Goal: Browse casually: Explore the website without a specific task or goal

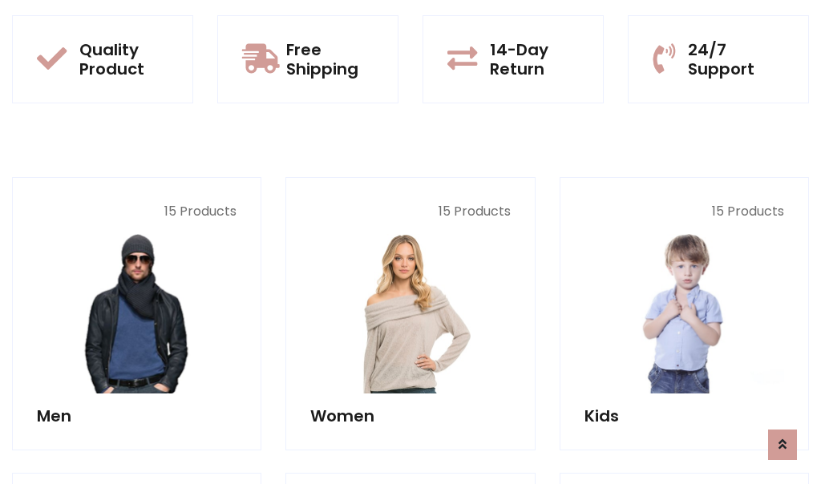
scroll to position [1431, 0]
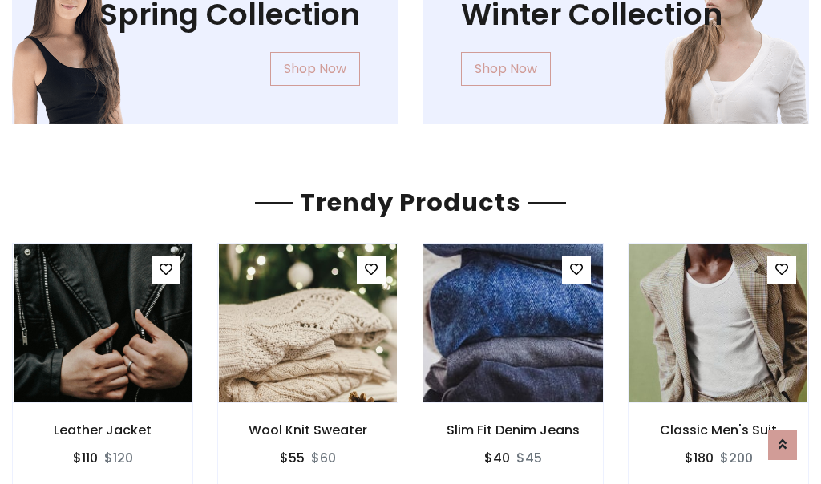
click at [513, 323] on img at bounding box center [512, 323] width 213 height 385
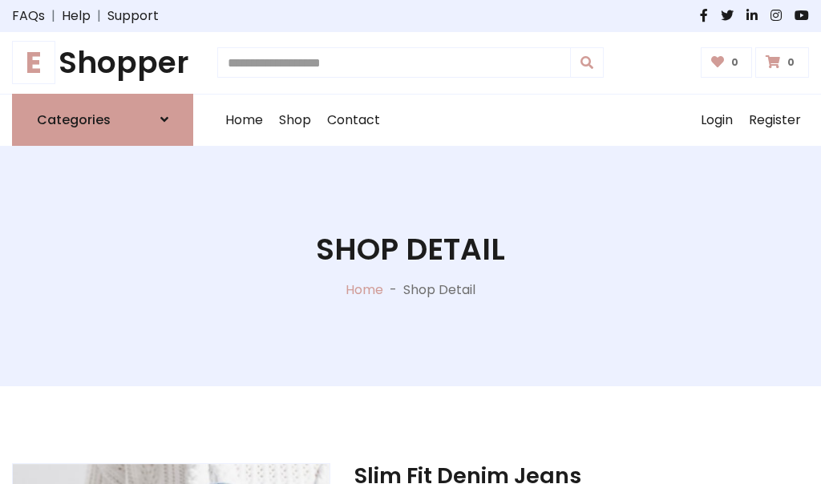
click at [103, 63] on h1 "E Shopper" at bounding box center [102, 63] width 181 height 36
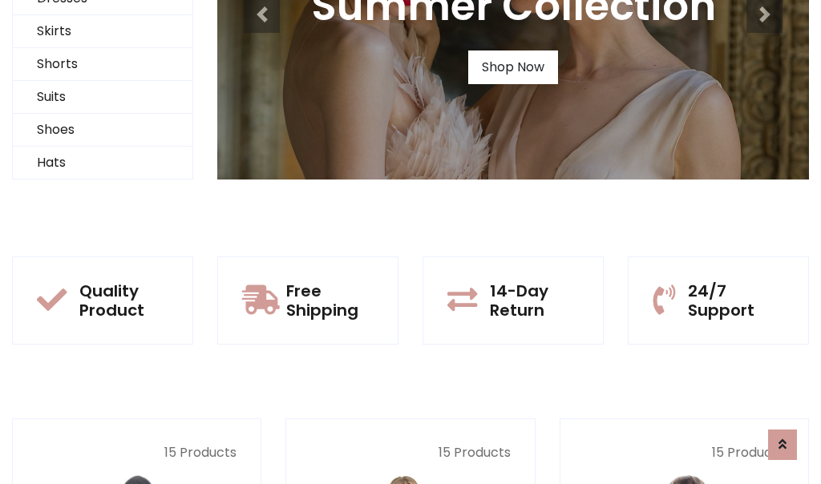
scroll to position [155, 0]
